Goal: Transaction & Acquisition: Purchase product/service

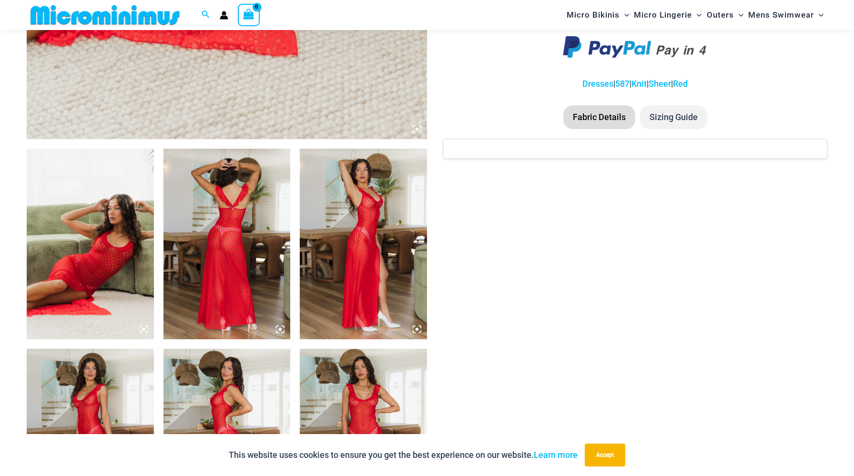
scroll to position [555, 0]
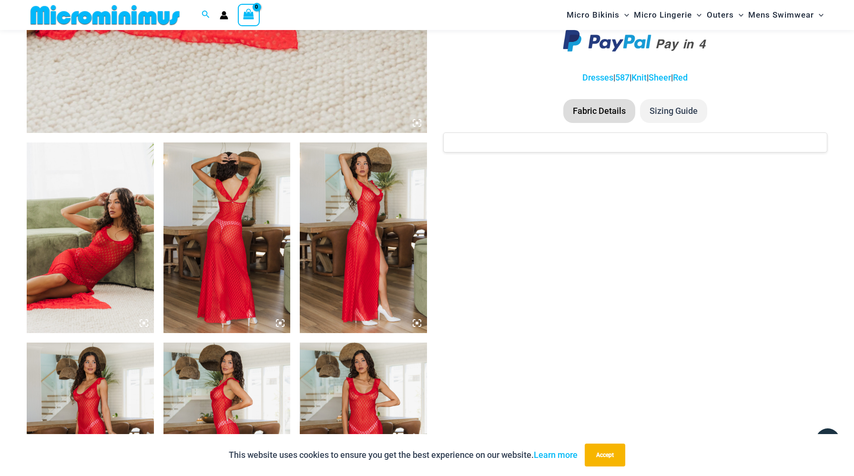
click at [228, 250] on img at bounding box center [227, 238] width 127 height 191
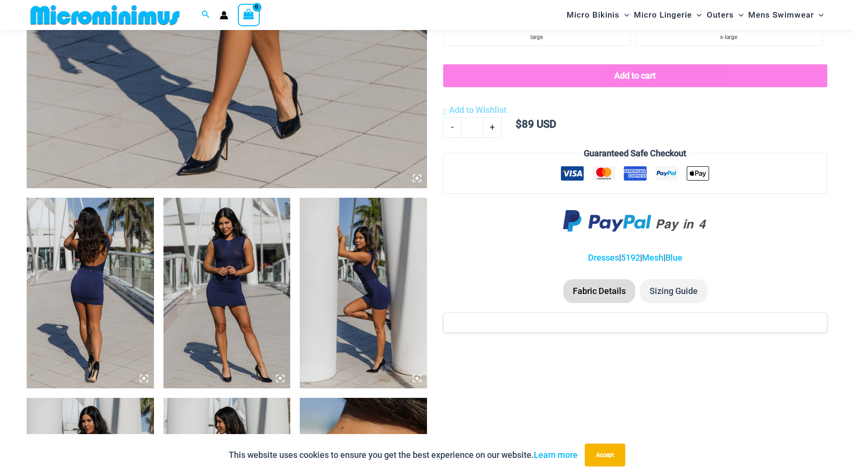
scroll to position [502, 0]
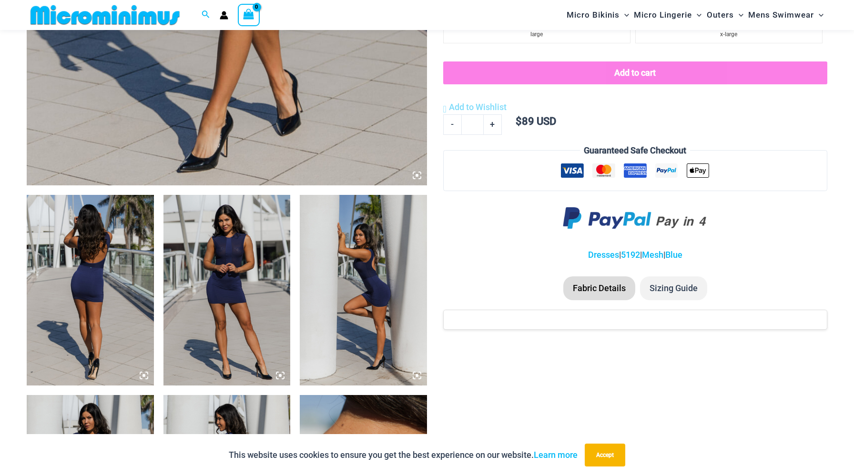
click at [118, 288] on img at bounding box center [90, 290] width 127 height 191
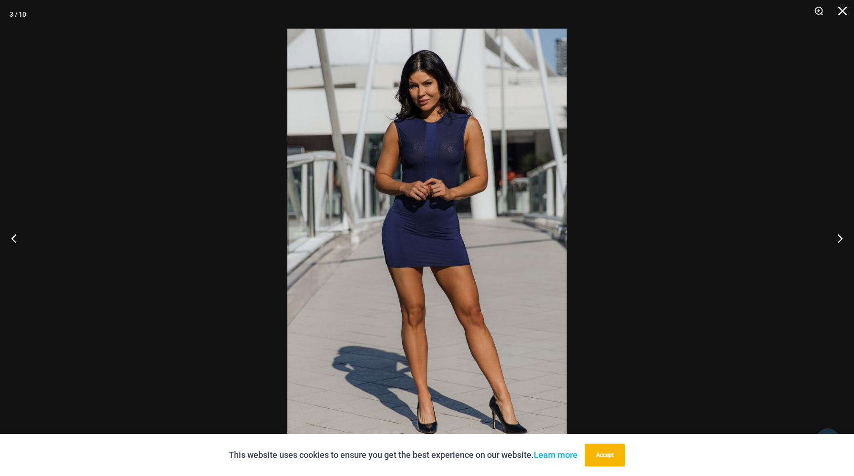
click at [433, 162] on img at bounding box center [427, 238] width 279 height 419
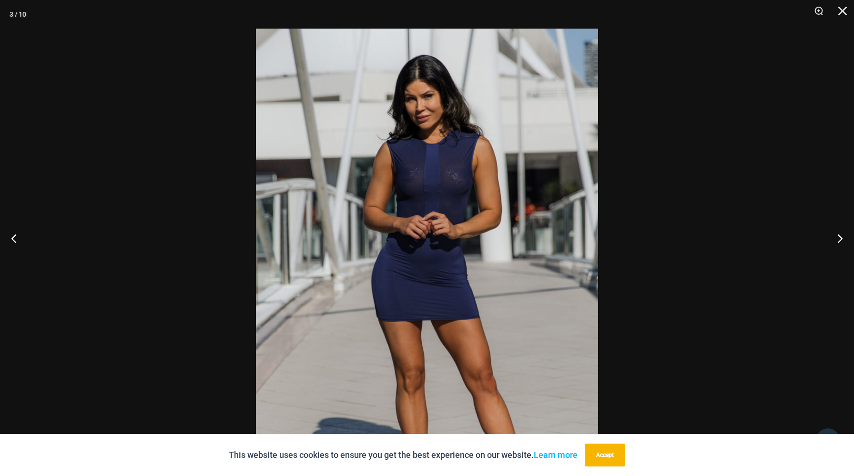
click at [462, 242] on img at bounding box center [427, 286] width 342 height 514
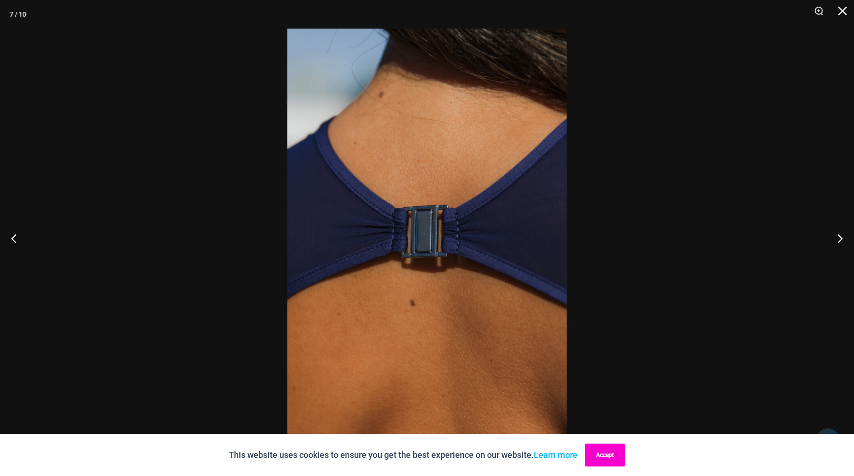
click at [618, 450] on button "Accept" at bounding box center [605, 455] width 41 height 23
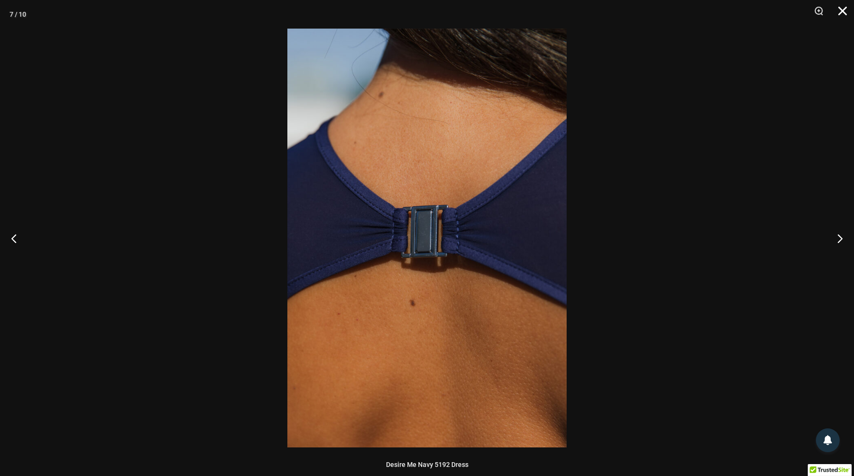
click at [847, 16] on button "Close" at bounding box center [840, 14] width 24 height 29
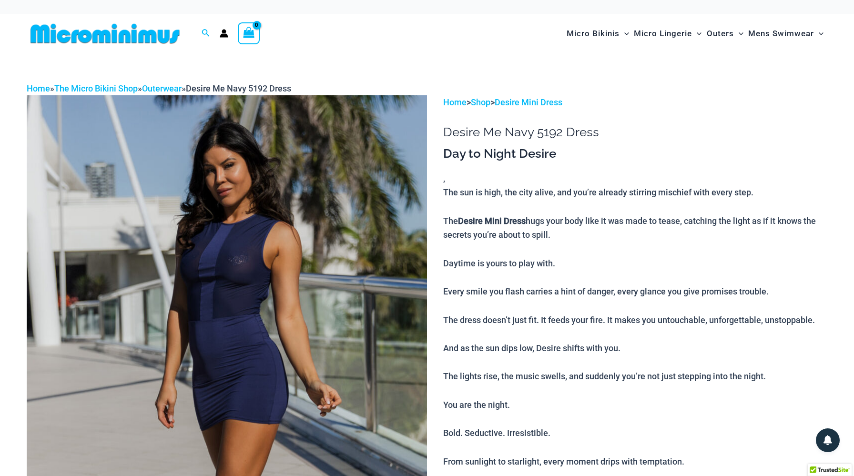
scroll to position [0, 0]
